Goal: Find contact information

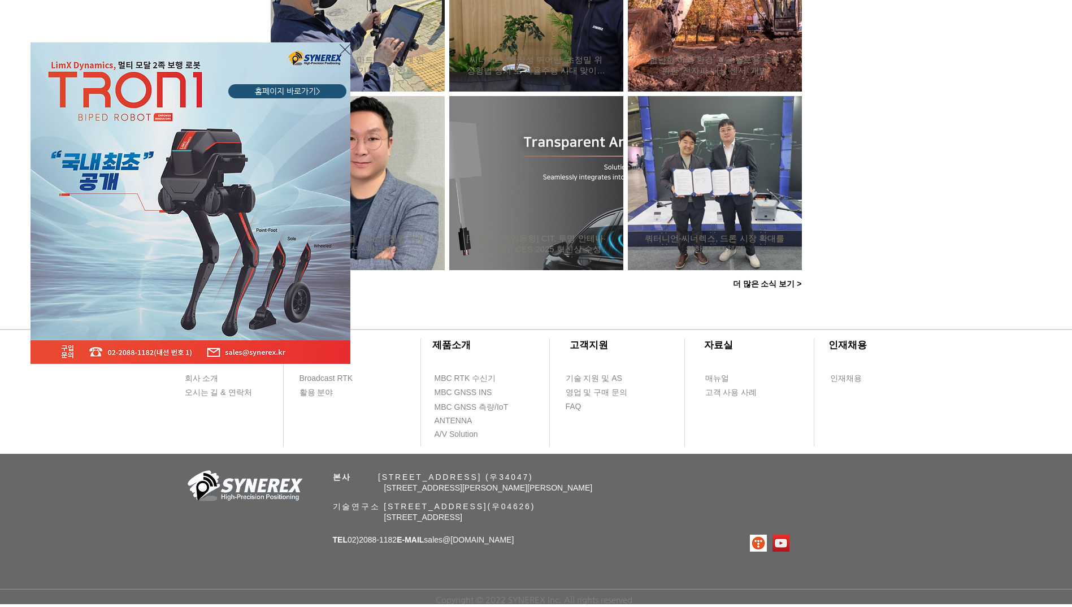
click at [506, 486] on div "LimX Dinamics" at bounding box center [536, 303] width 1072 height 607
click at [576, 471] on div "LimX Dinamics" at bounding box center [536, 303] width 1072 height 607
click at [554, 517] on div "LimX Dinamics" at bounding box center [536, 303] width 1072 height 607
drag, startPoint x: 399, startPoint y: 523, endPoint x: 577, endPoint y: 520, distance: 177.4
click at [577, 520] on div "LimX Dinamics" at bounding box center [536, 303] width 1072 height 607
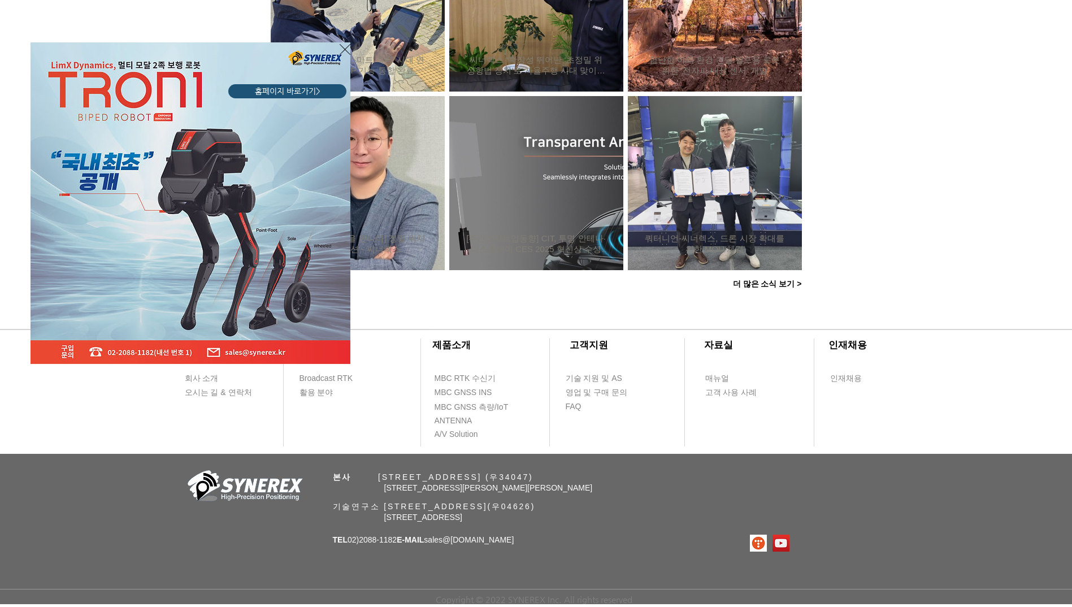
click at [577, 520] on div "LimX Dinamics" at bounding box center [536, 303] width 1072 height 607
click at [363, 541] on div "LimX Dinamics" at bounding box center [536, 303] width 1072 height 607
click at [1046, 277] on div "LimX Dinamics" at bounding box center [536, 303] width 1072 height 607
click at [1047, 276] on div "LimX Dinamics" at bounding box center [536, 303] width 1072 height 607
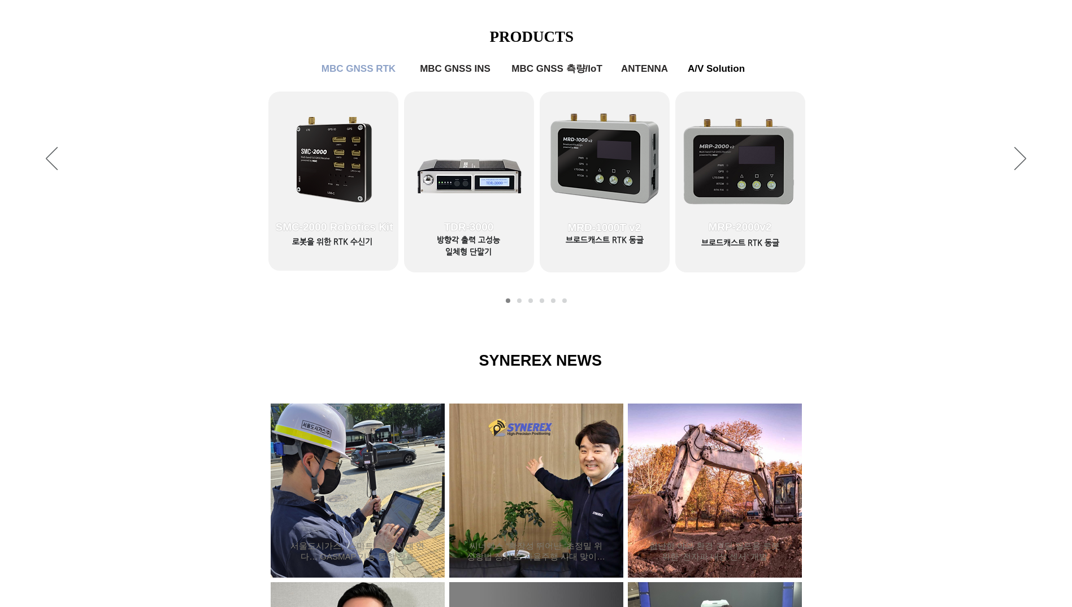
scroll to position [997, 0]
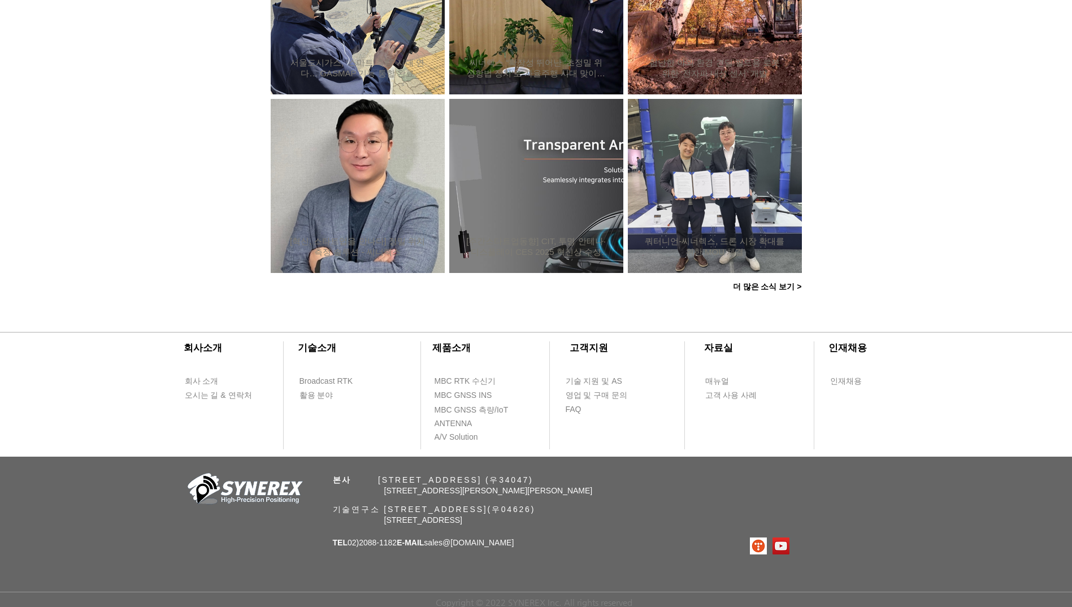
drag, startPoint x: 448, startPoint y: 490, endPoint x: 560, endPoint y: 527, distance: 118.1
click at [560, 527] on div "​회사소개 ​기술소개 회사 소개 Broadcast RTK 오시는 길 & 연락처 활용 분야 ​제품소개 ​고객지원 ​자료실 ​인재채용 MBC RT…" at bounding box center [536, 459] width 1072 height 295
drag, startPoint x: 560, startPoint y: 527, endPoint x: 525, endPoint y: 496, distance: 46.9
click at [525, 496] on div "​회사소개 ​기술소개 회사 소개 Broadcast RTK 오시는 길 & 연락처 활용 분야 ​제품소개 ​고객지원 ​자료실 ​인재채용 MBC RT…" at bounding box center [536, 459] width 1072 height 295
drag, startPoint x: 350, startPoint y: 540, endPoint x: 400, endPoint y: 542, distance: 50.3
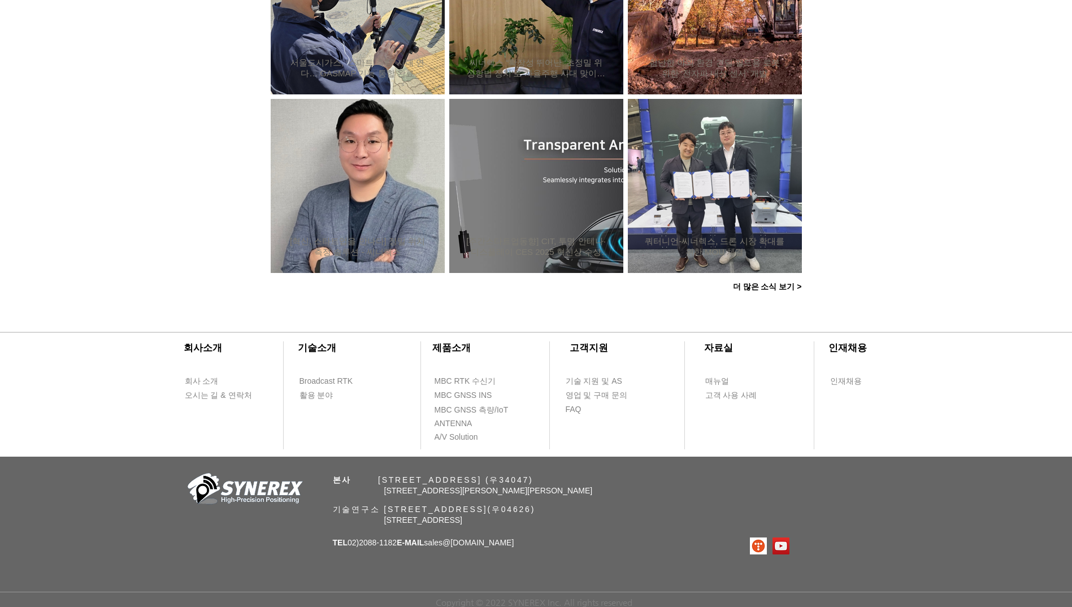
click at [400, 542] on span "TEL 02)[PHONE_NUMBER] E-MAIL sales @[DOMAIN_NAME]" at bounding box center [423, 542] width 181 height 9
copy span "02)2088-1182"
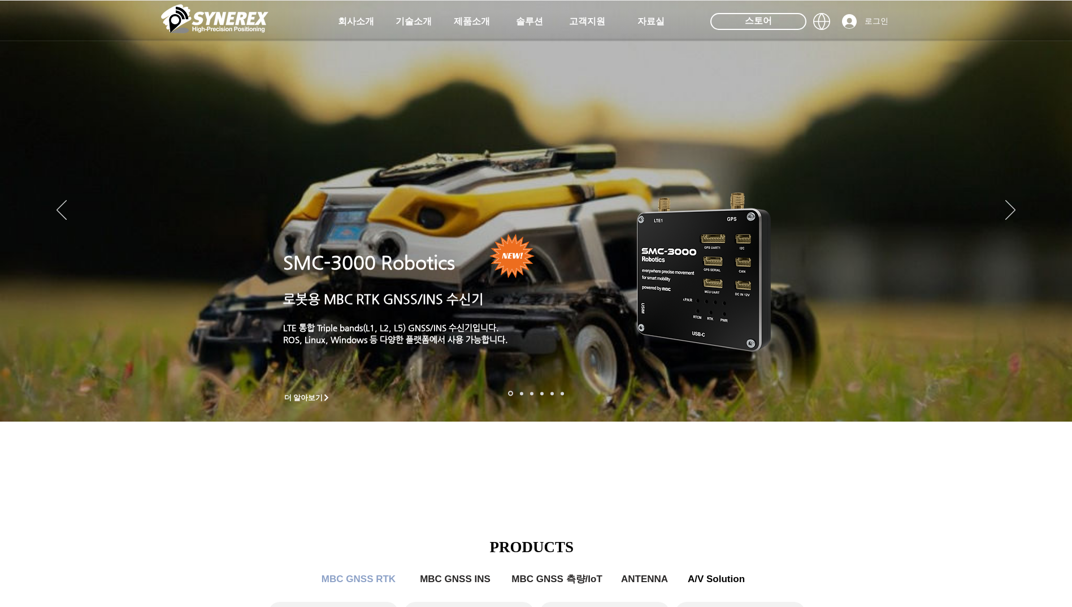
scroll to position [0, 0]
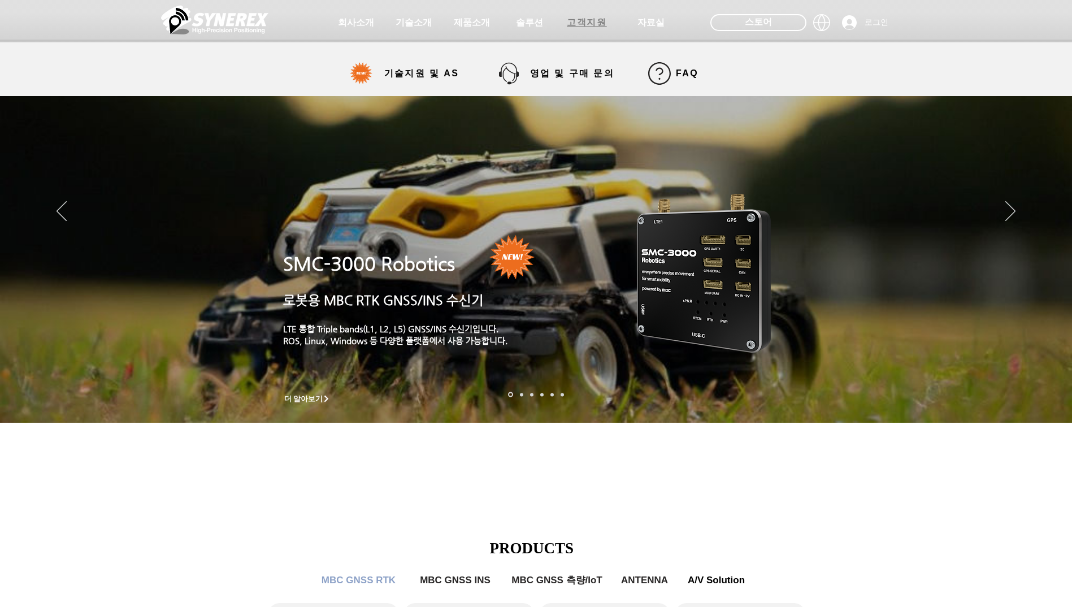
click at [573, 24] on span "고객지원" at bounding box center [587, 23] width 40 height 12
select select "******"
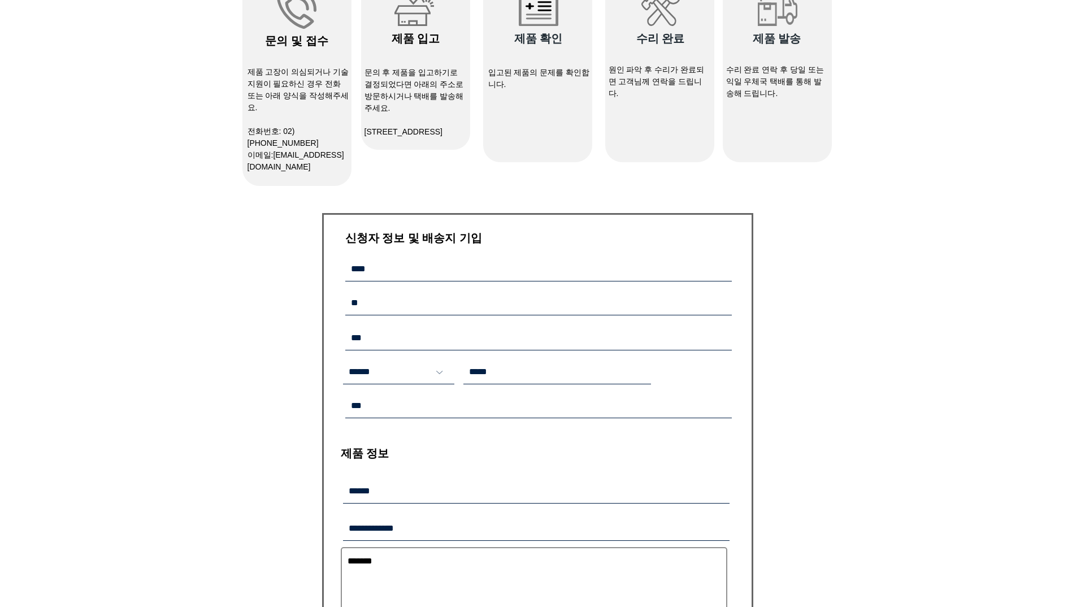
scroll to position [716, 0]
